Goal: Transaction & Acquisition: Download file/media

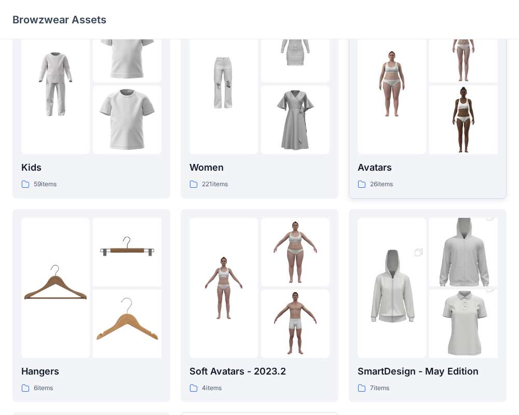
scroll to position [38, 0]
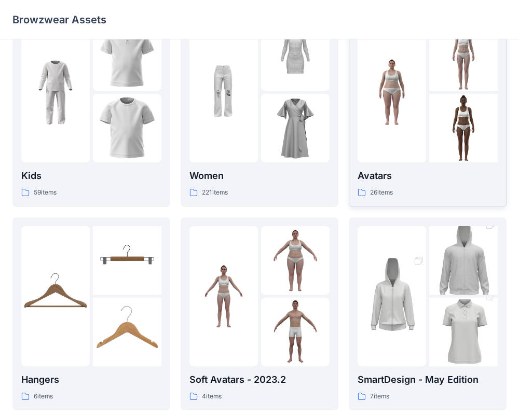
click at [440, 123] on img at bounding box center [463, 128] width 69 height 69
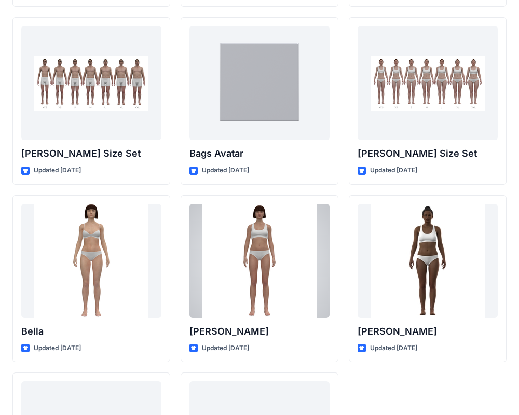
scroll to position [1239, 0]
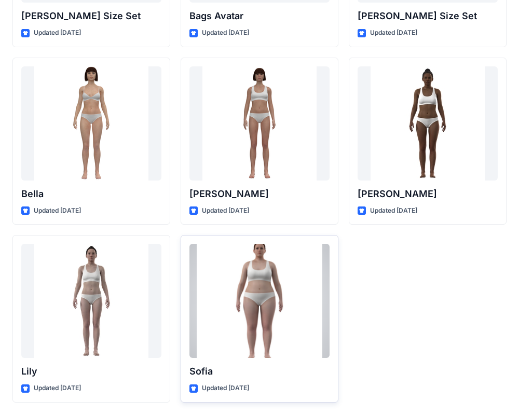
click at [252, 296] on div at bounding box center [260, 301] width 140 height 114
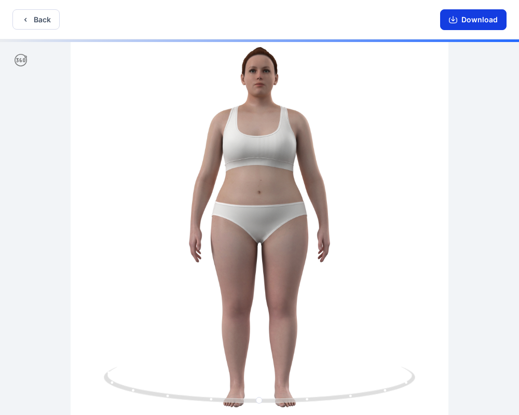
click at [469, 26] on button "Download" at bounding box center [473, 19] width 66 height 21
